Goal: Transaction & Acquisition: Purchase product/service

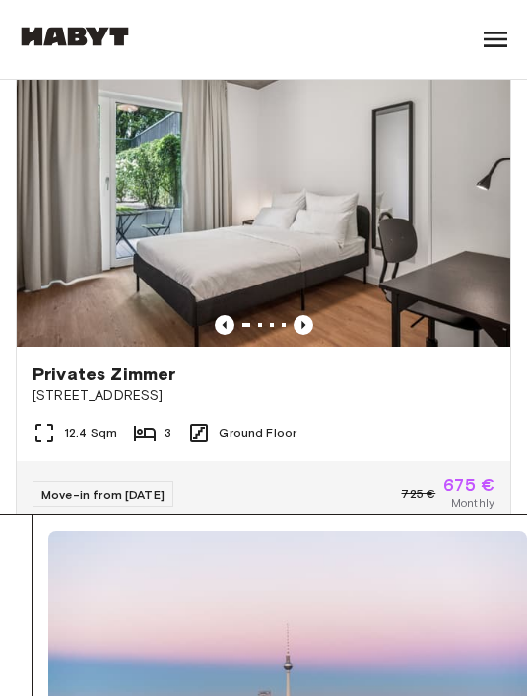
scroll to position [480, 0]
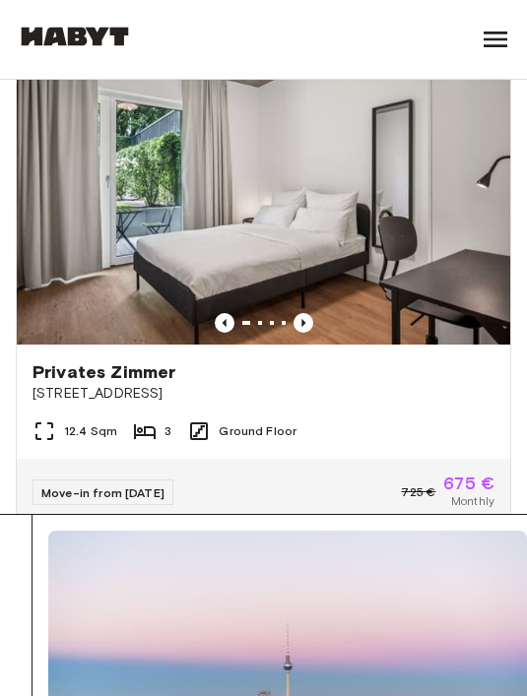
click at [147, 372] on span "Privates Zimmer" at bounding box center [103, 372] width 143 height 24
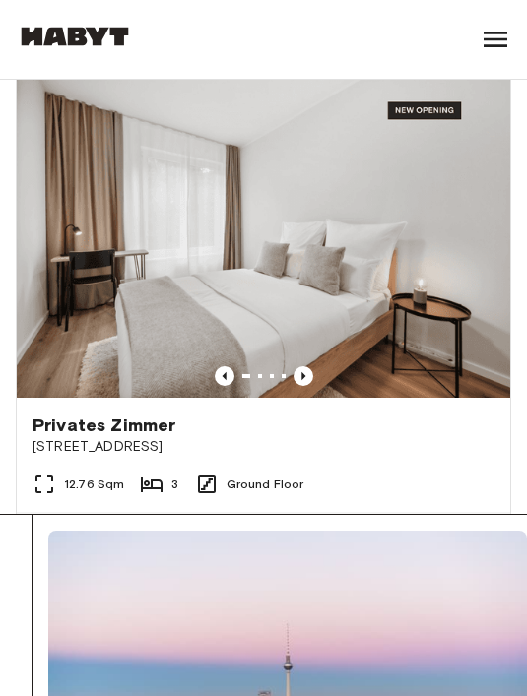
scroll to position [1540, 0]
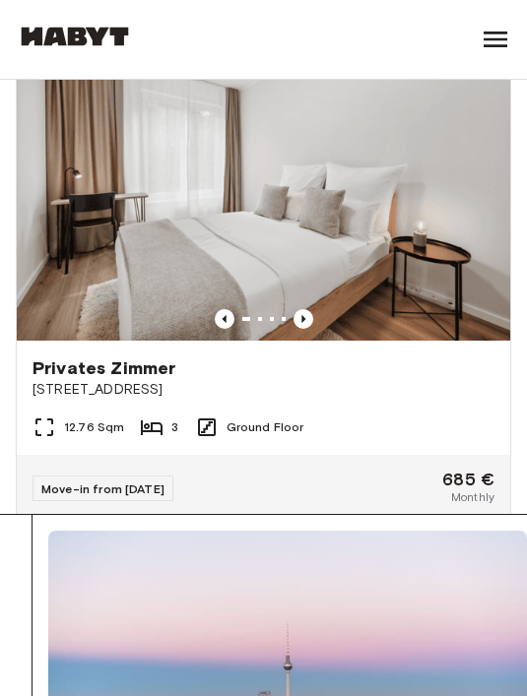
click at [140, 359] on span "Privates Zimmer" at bounding box center [103, 368] width 143 height 24
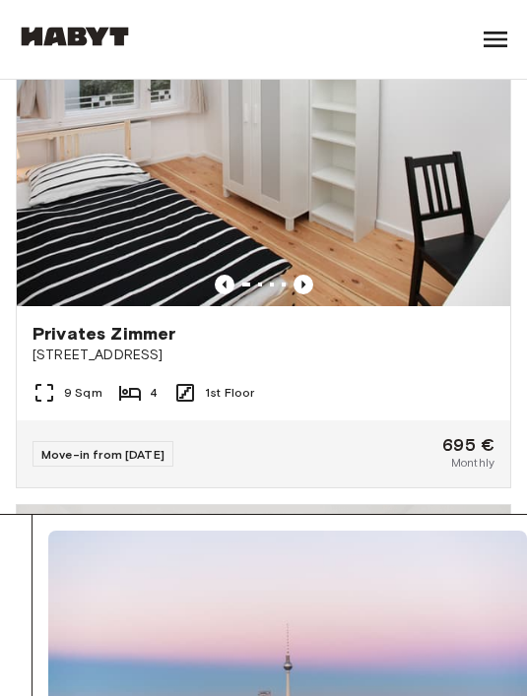
scroll to position [2580, 0]
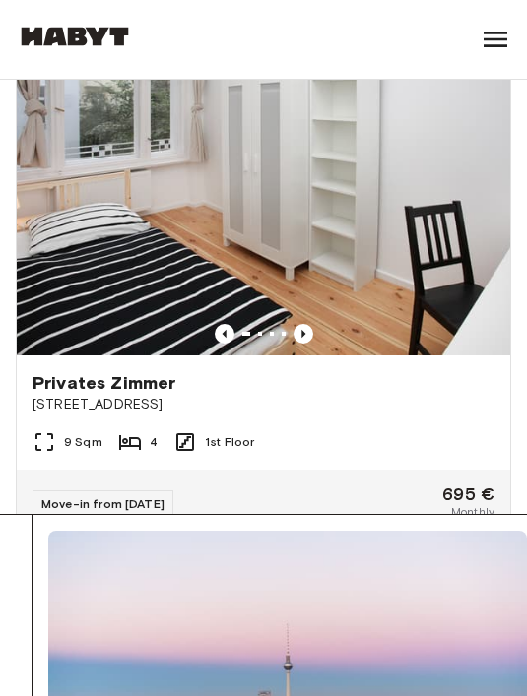
click at [141, 375] on span "Privates Zimmer" at bounding box center [103, 383] width 143 height 24
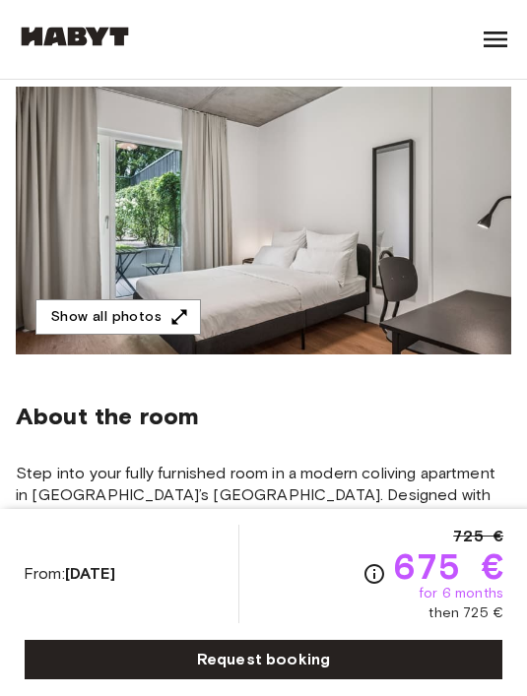
scroll to position [162, 0]
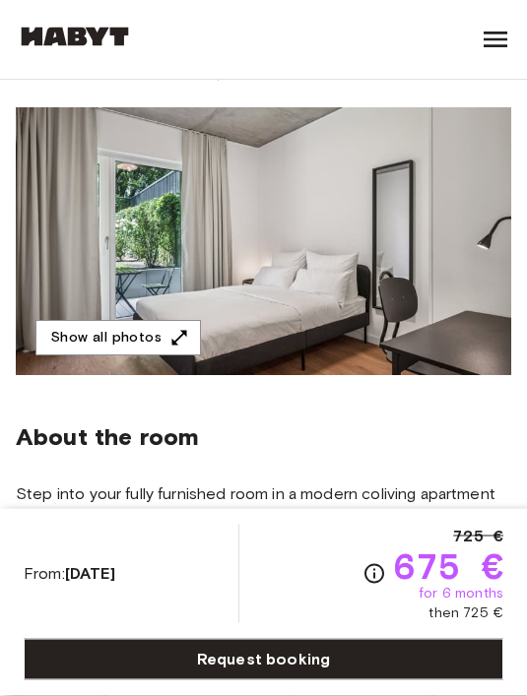
click at [146, 342] on button "Show all photos" at bounding box center [117, 339] width 165 height 36
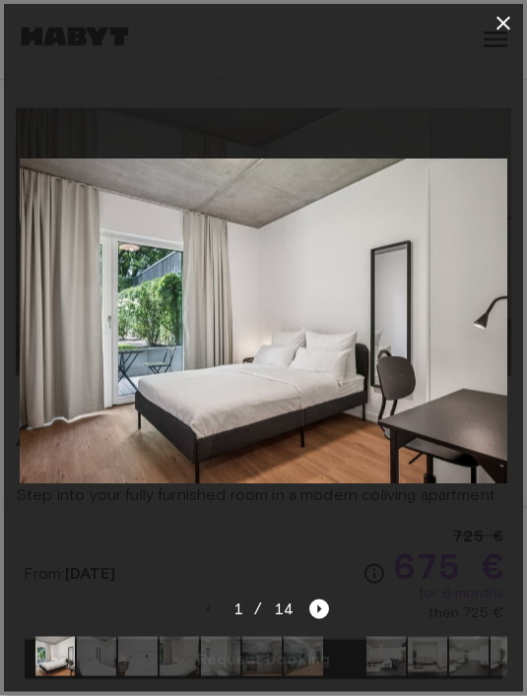
scroll to position [130, 0]
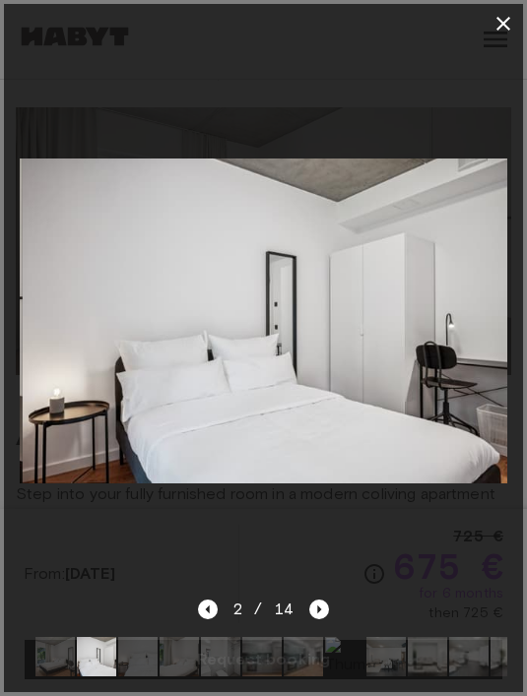
click at [317, 613] on icon "Next image" at bounding box center [319, 609] width 4 height 8
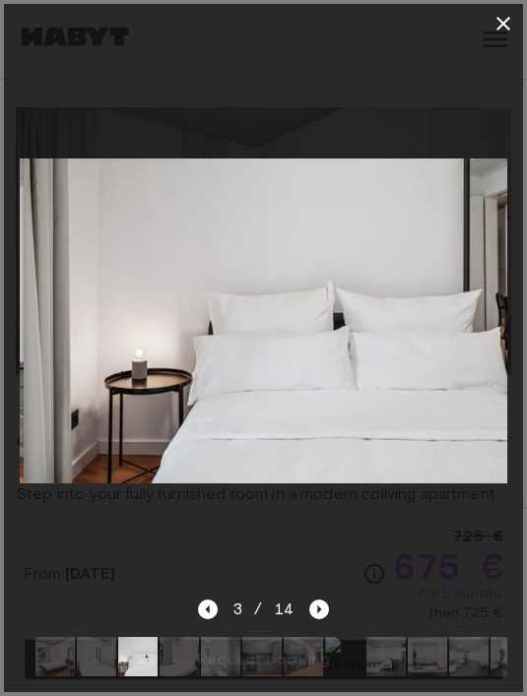
click at [316, 619] on icon "Next image" at bounding box center [319, 610] width 20 height 20
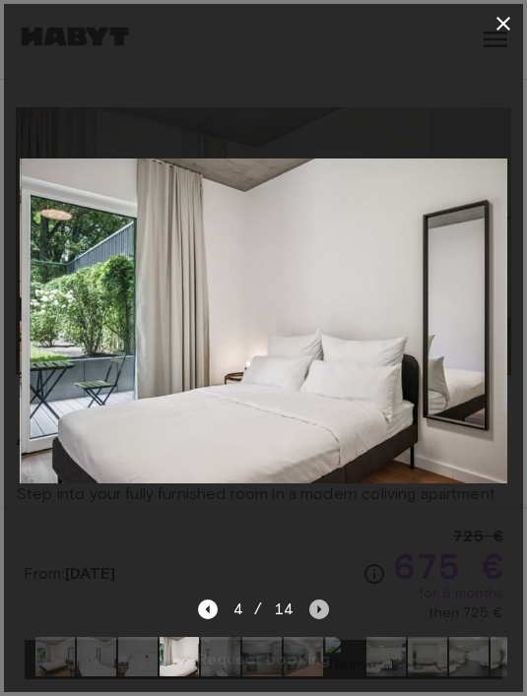
click at [311, 619] on icon "Next image" at bounding box center [319, 610] width 20 height 20
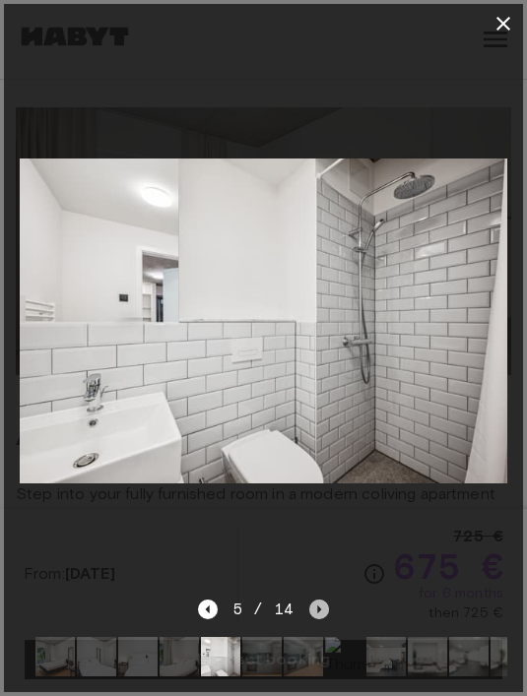
click at [312, 619] on icon "Next image" at bounding box center [319, 610] width 20 height 20
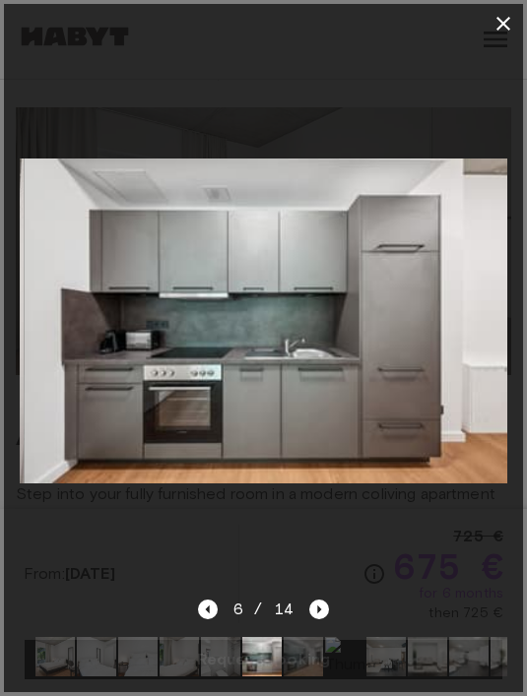
click at [313, 619] on icon "Next image" at bounding box center [319, 610] width 20 height 20
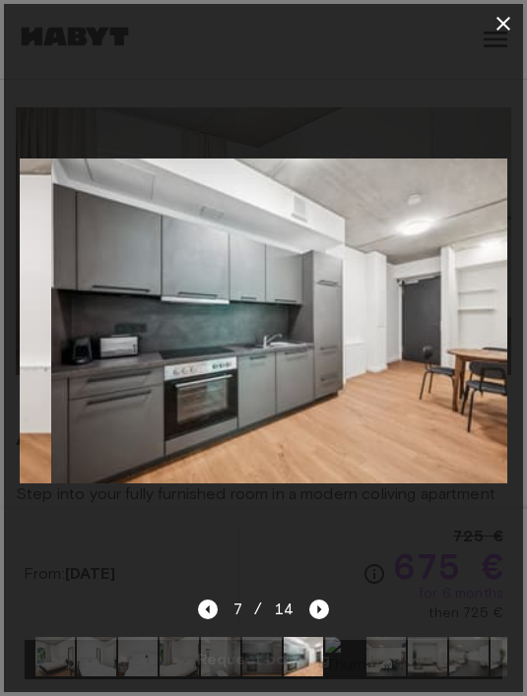
click at [312, 619] on icon "Next image" at bounding box center [319, 610] width 20 height 20
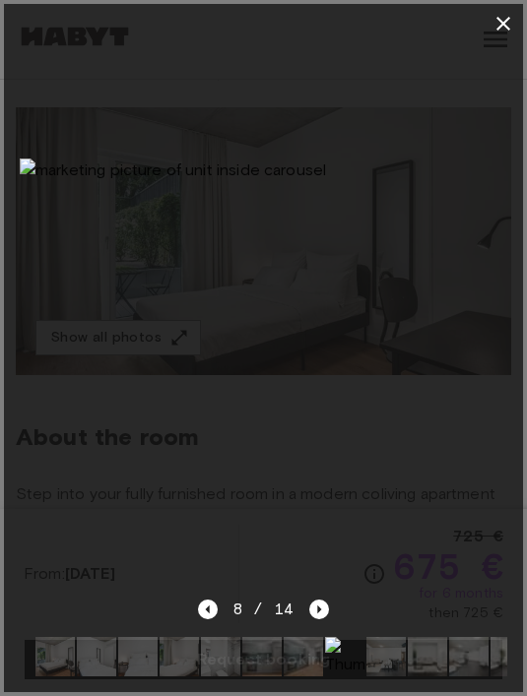
click at [324, 619] on icon "Next image" at bounding box center [319, 610] width 20 height 20
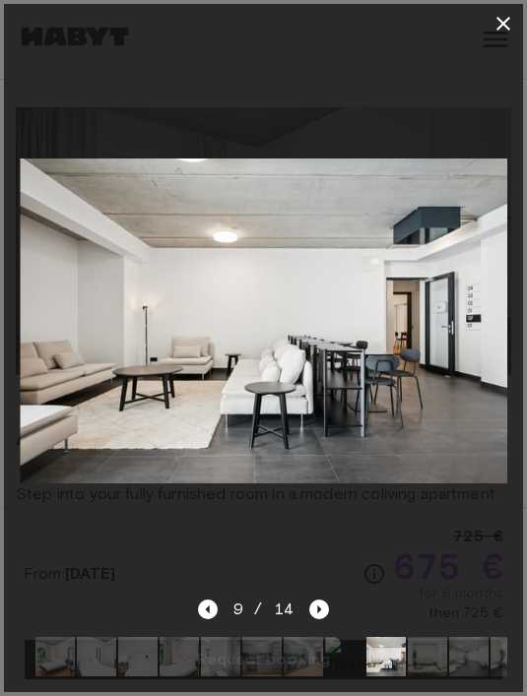
click at [323, 619] on icon "Next image" at bounding box center [319, 610] width 20 height 20
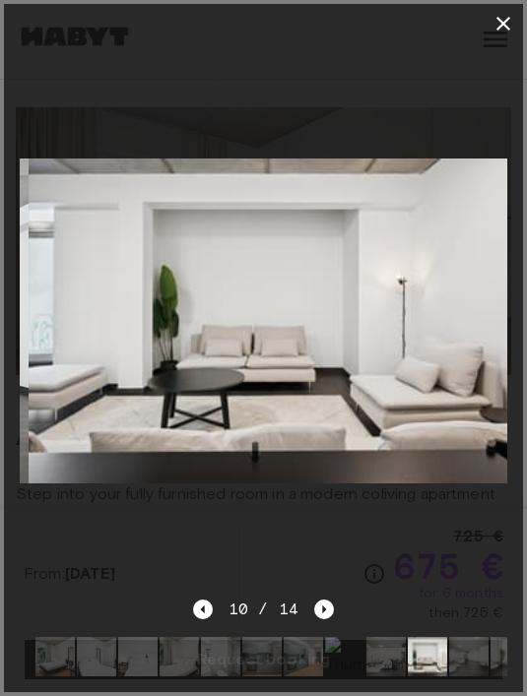
click at [326, 619] on icon "Next image" at bounding box center [324, 610] width 20 height 20
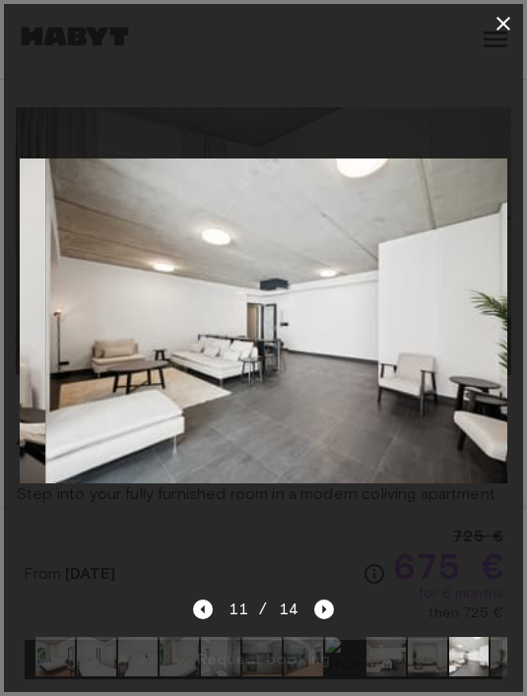
click at [327, 619] on icon "Next image" at bounding box center [324, 610] width 20 height 20
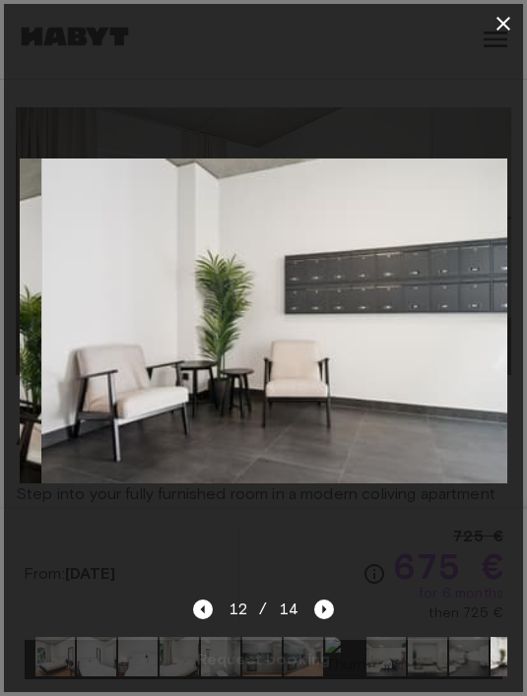
click at [505, 19] on icon "button" at bounding box center [503, 24] width 24 height 24
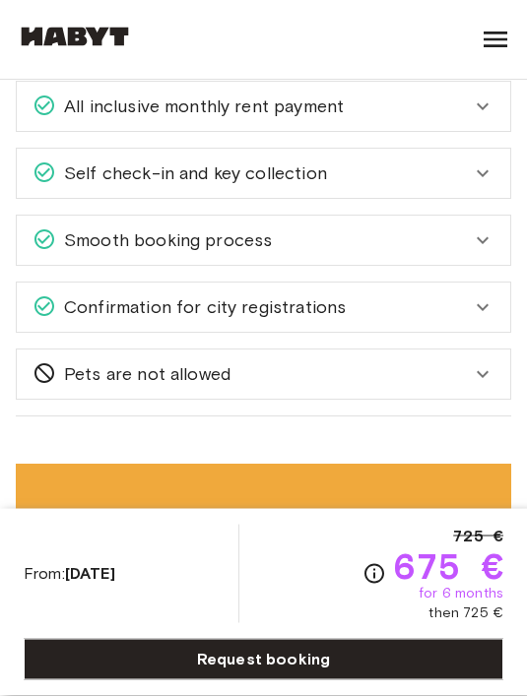
scroll to position [3784, 0]
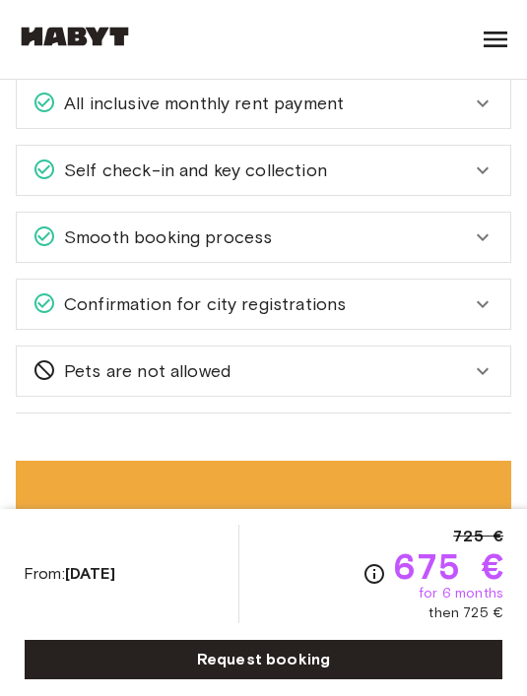
click at [481, 366] on div "Pets are not allowed" at bounding box center [263, 371] width 493 height 49
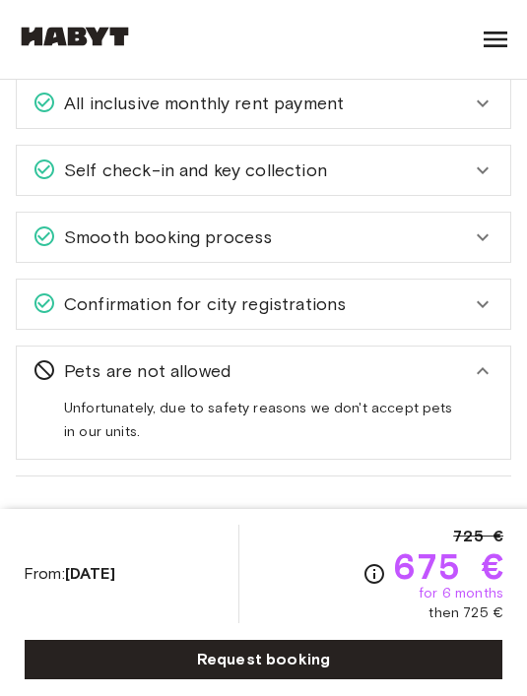
click at [478, 361] on icon at bounding box center [483, 371] width 24 height 24
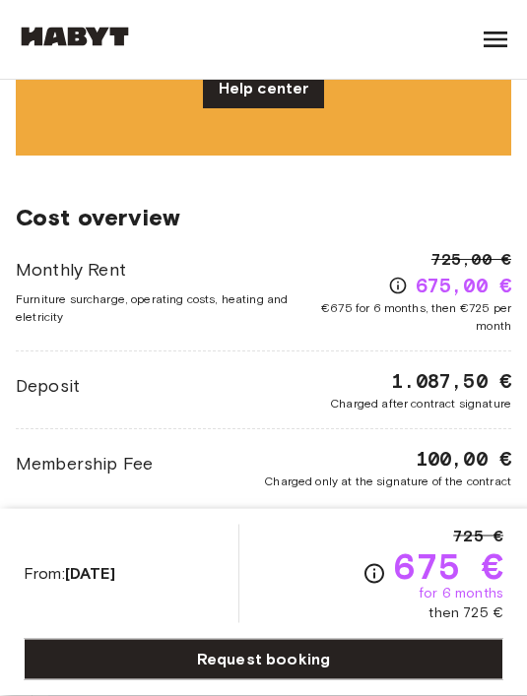
scroll to position [4299, 0]
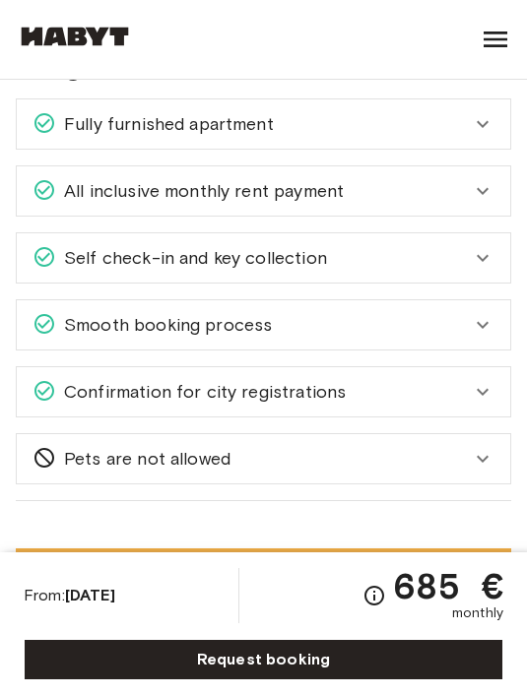
scroll to position [3511, 0]
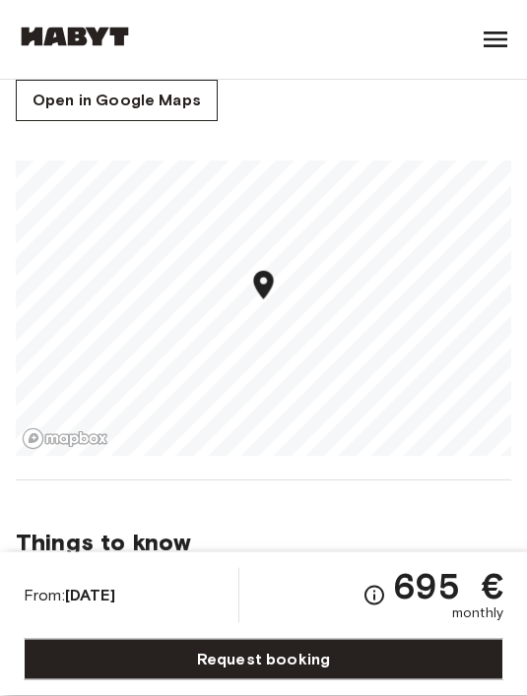
scroll to position [1367, 0]
